Goal: Transaction & Acquisition: Book appointment/travel/reservation

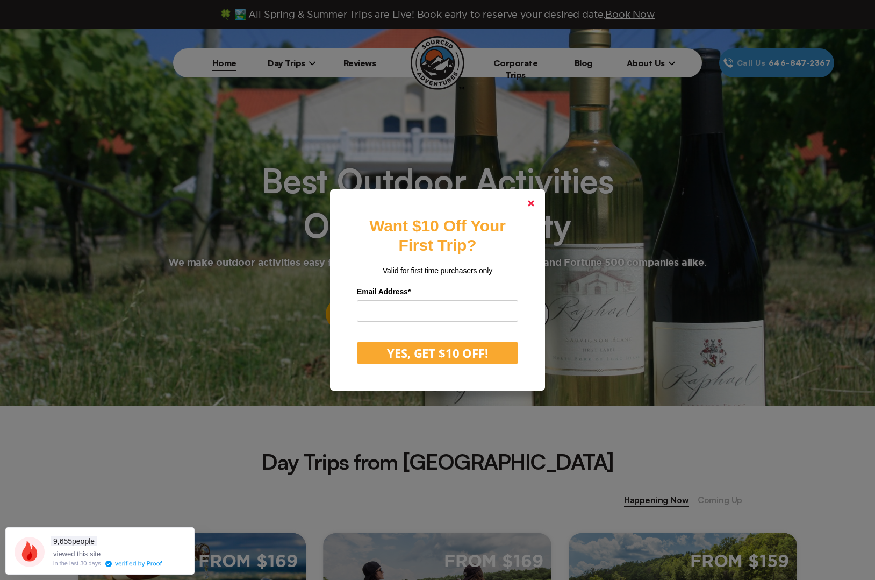
click at [534, 204] on polygon at bounding box center [531, 203] width 6 height 6
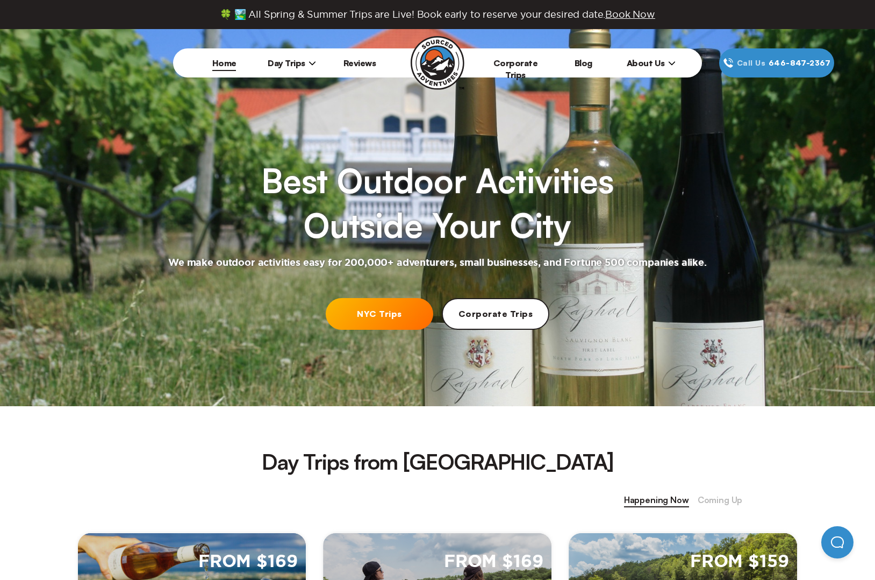
click at [309, 62] on icon at bounding box center [313, 63] width 8 height 8
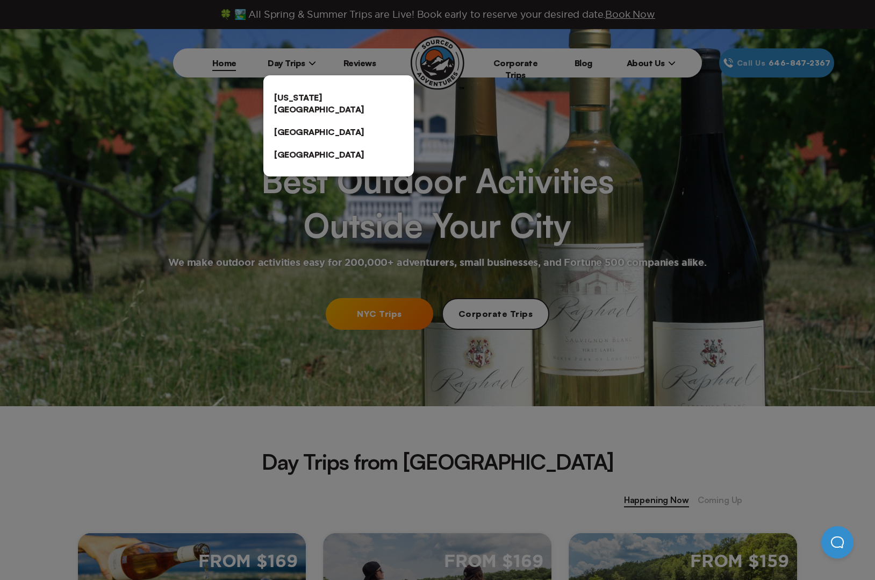
click at [303, 94] on link "[US_STATE][GEOGRAPHIC_DATA]" at bounding box center [338, 103] width 151 height 34
